Goal: Task Accomplishment & Management: Manage account settings

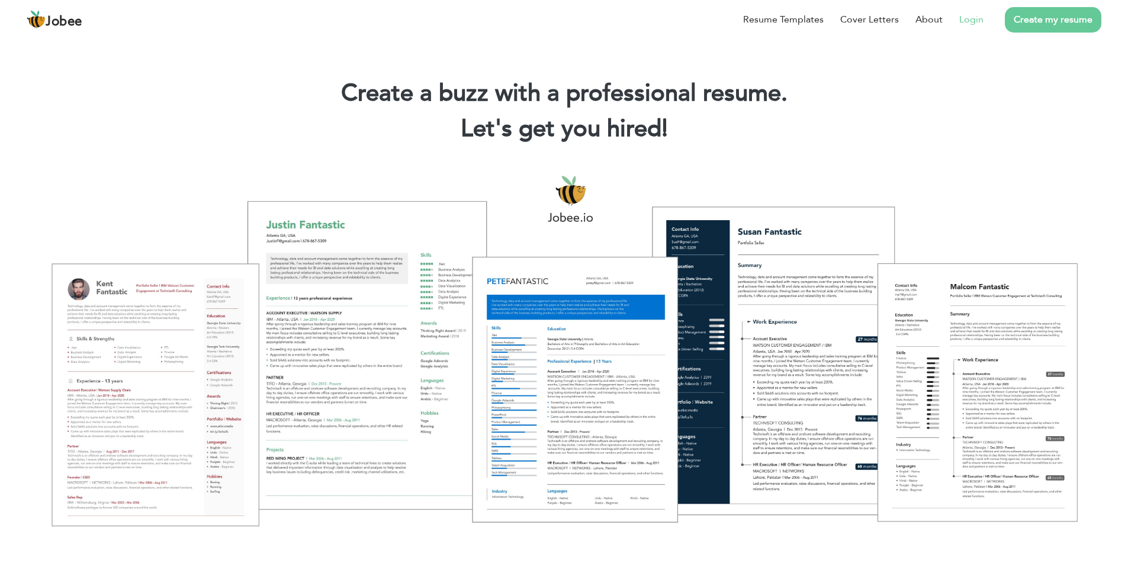
click at [971, 21] on link "Login" at bounding box center [971, 19] width 24 height 14
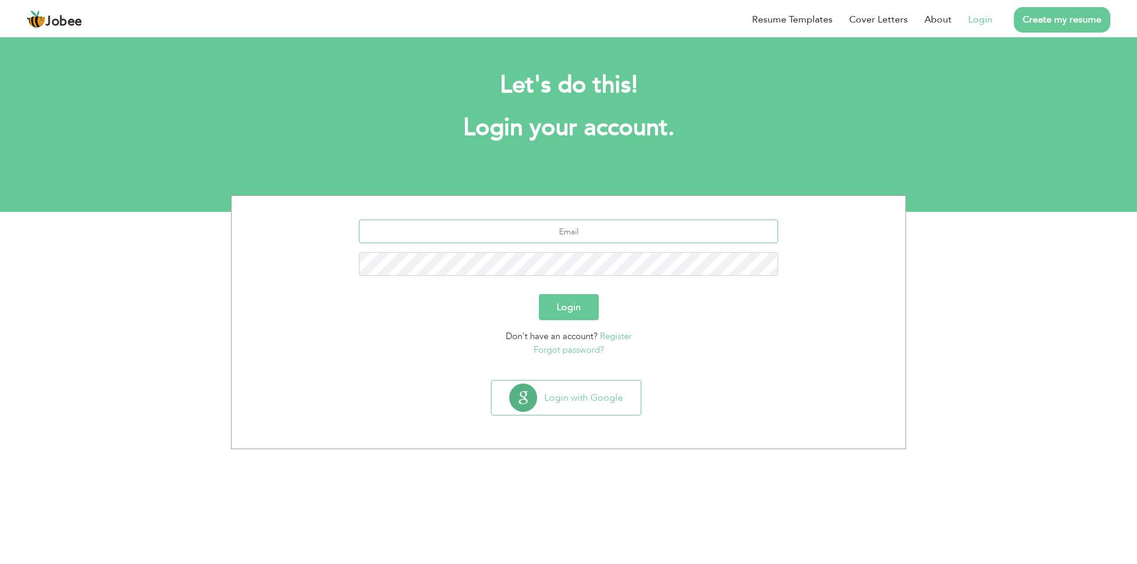
click at [543, 231] on input "text" at bounding box center [569, 232] width 420 height 24
type input "A"
click at [540, 228] on input "text" at bounding box center [569, 232] width 420 height 24
click at [642, 233] on input "aghaiftikharhussain@gma" at bounding box center [569, 232] width 420 height 24
type input "aghaiftikharhussain@gmail.com"
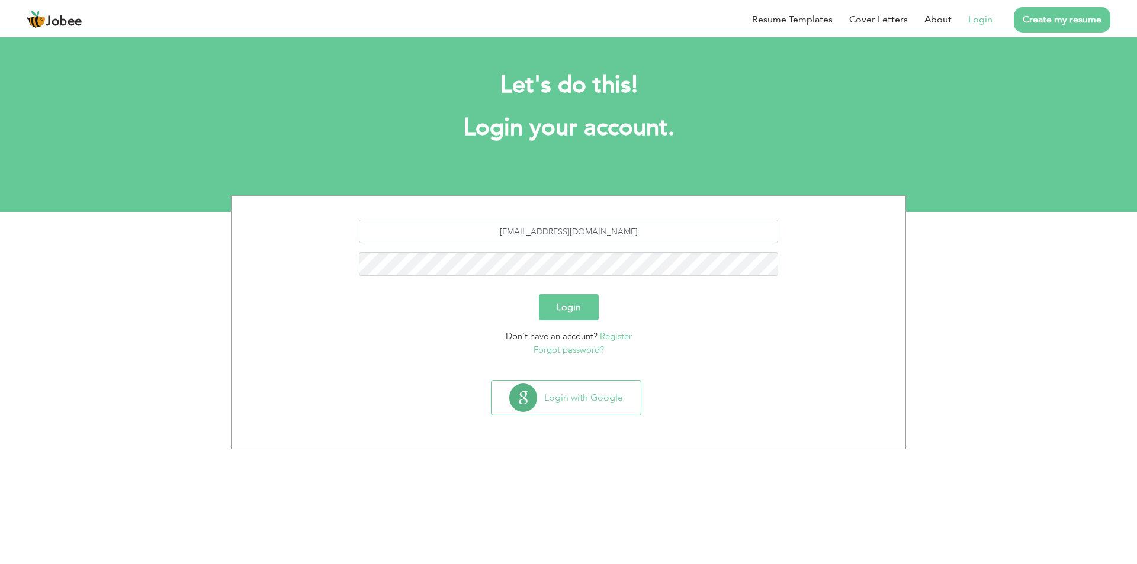
click at [571, 352] on link "Forgot password?" at bounding box center [568, 350] width 70 height 12
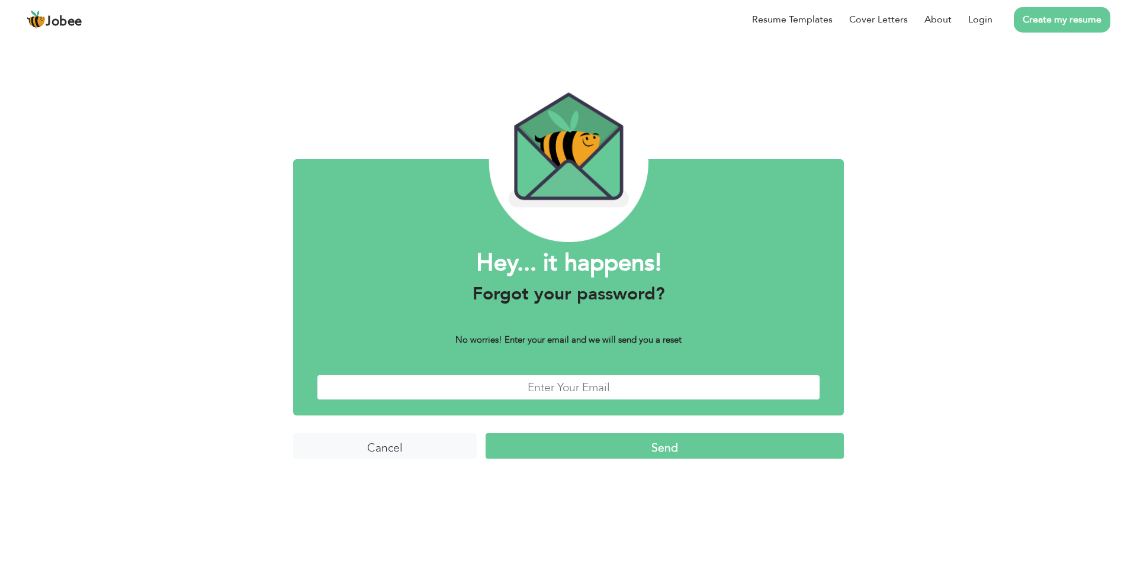
click at [577, 387] on input "text" at bounding box center [568, 387] width 503 height 25
type input "aghaiftikharhussain@gmail.com"
click at [671, 446] on input "Send" at bounding box center [664, 445] width 358 height 25
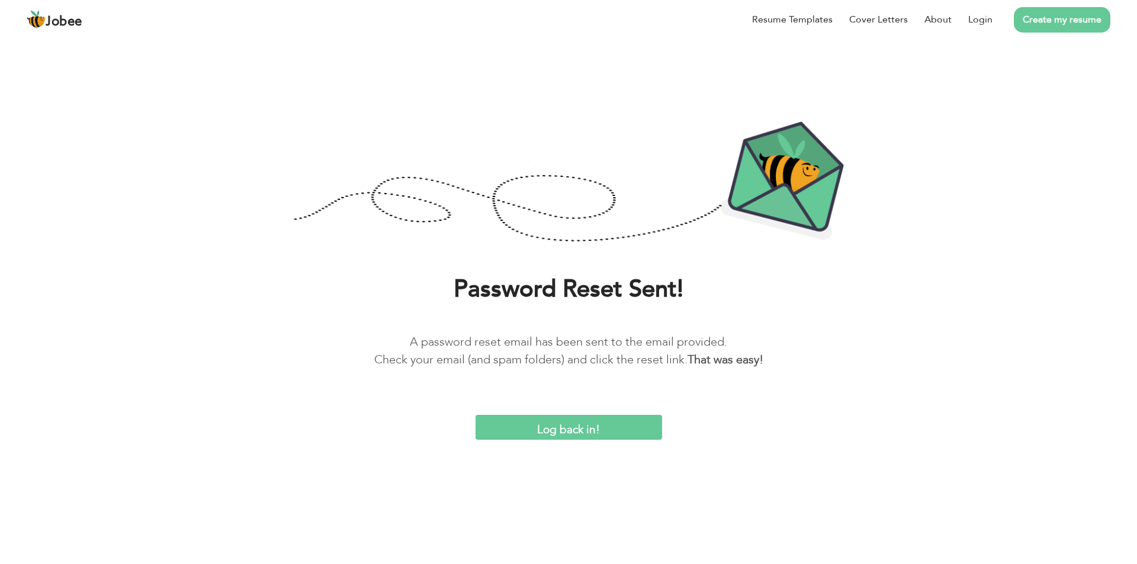
click at [178, 256] on div "Password Reset Sent! A password reset email has been sent to the email provided…" at bounding box center [568, 265] width 1137 height 347
